Goal: Task Accomplishment & Management: Use online tool/utility

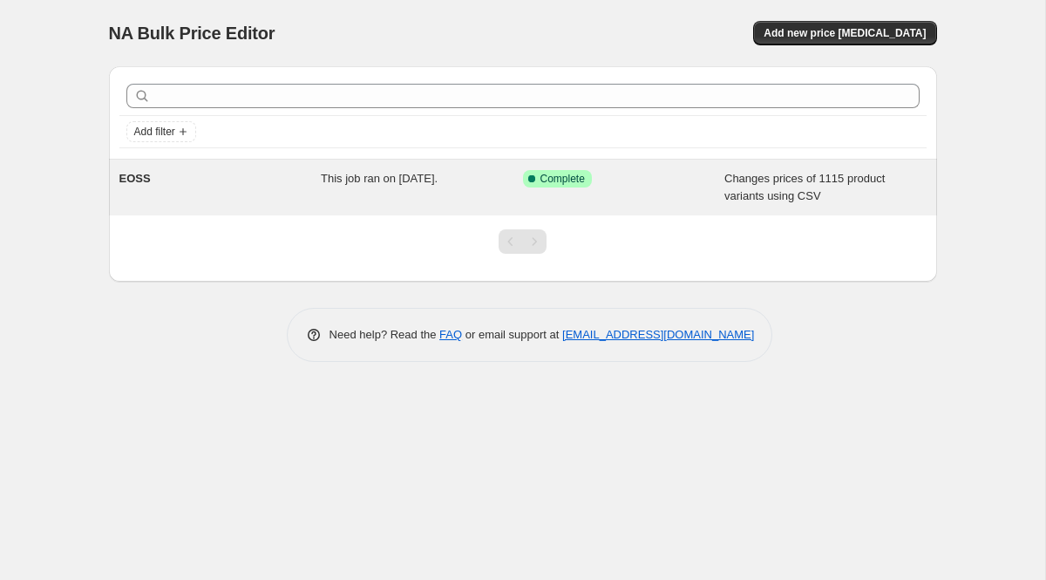
click at [323, 167] on div "EOSS This job ran on [DATE]. Success Complete Complete Changes prices of 1115 p…" at bounding box center [523, 188] width 828 height 56
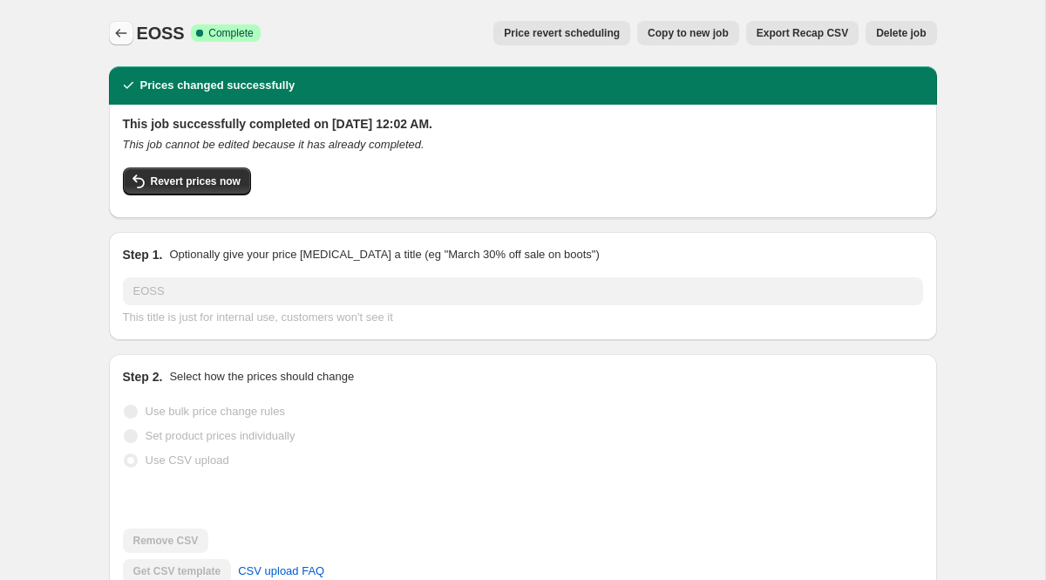
click at [121, 35] on icon "Price change jobs" at bounding box center [120, 32] width 17 height 17
